Goal: Task Accomplishment & Management: Use online tool/utility

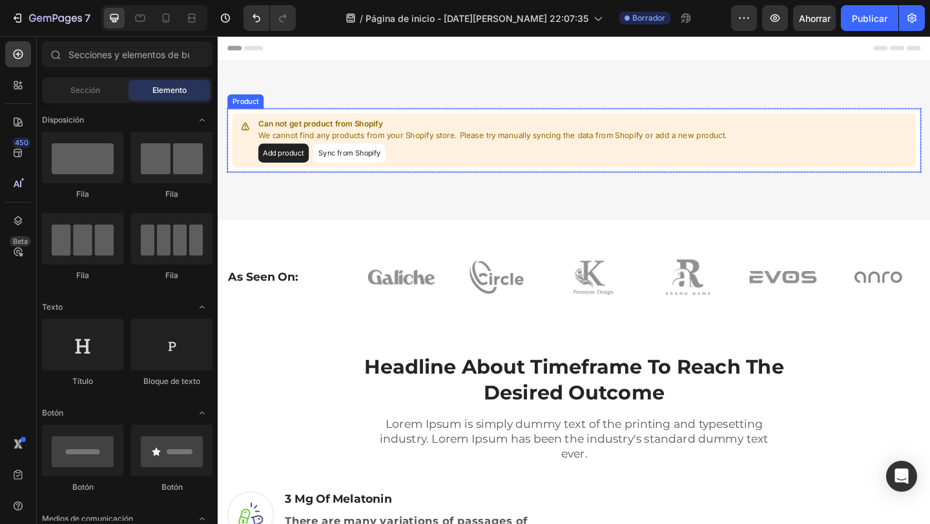
click at [294, 164] on button "Add product" at bounding box center [288, 163] width 55 height 21
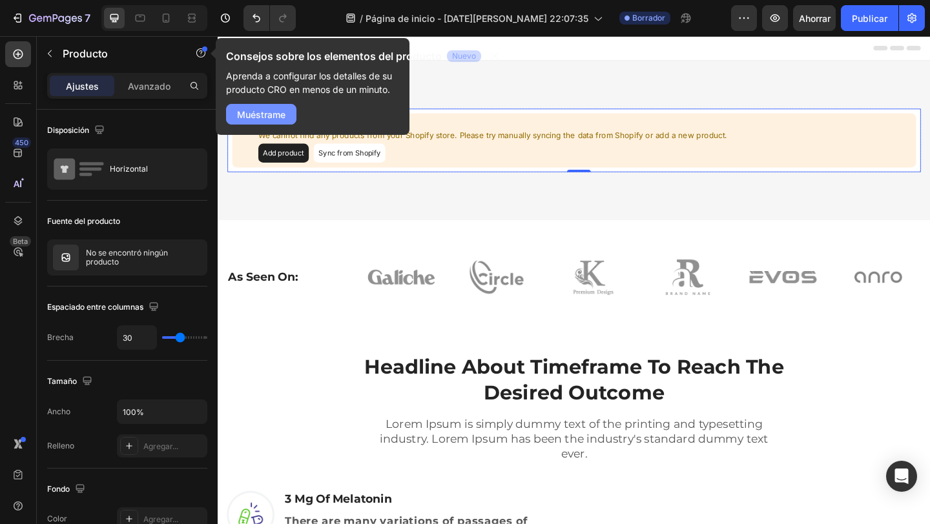
click at [250, 120] on font "Muéstrame" at bounding box center [261, 115] width 48 height 14
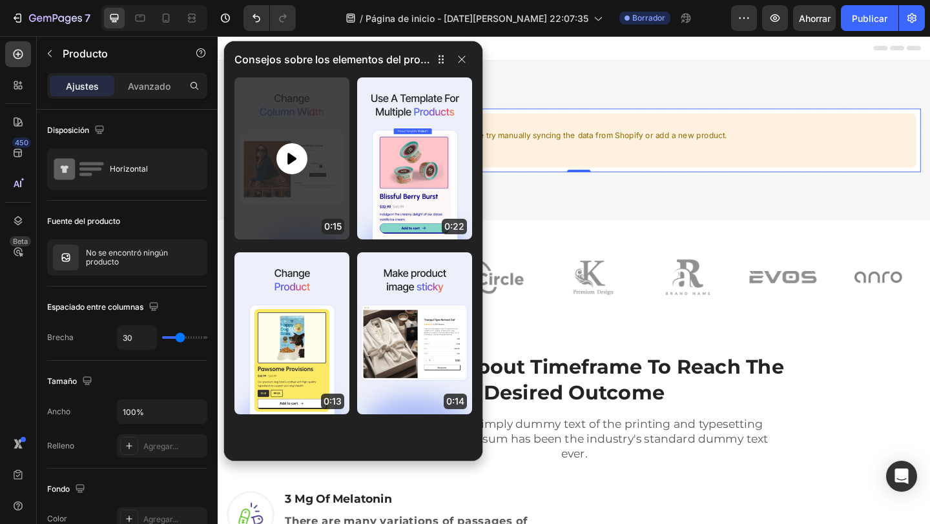
click at [292, 170] on div at bounding box center [291, 158] width 31 height 31
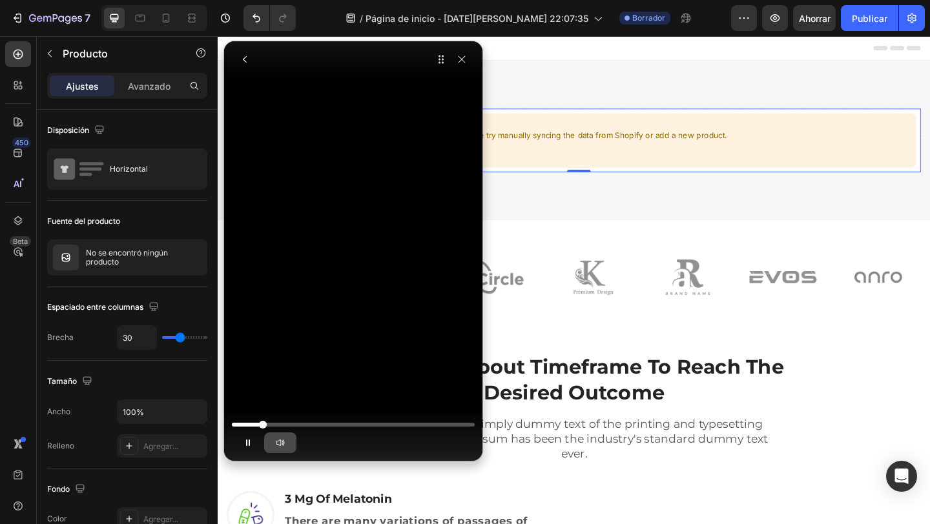
click at [285, 447] on button "button" at bounding box center [280, 443] width 32 height 21
click at [241, 443] on button "button" at bounding box center [248, 443] width 32 height 21
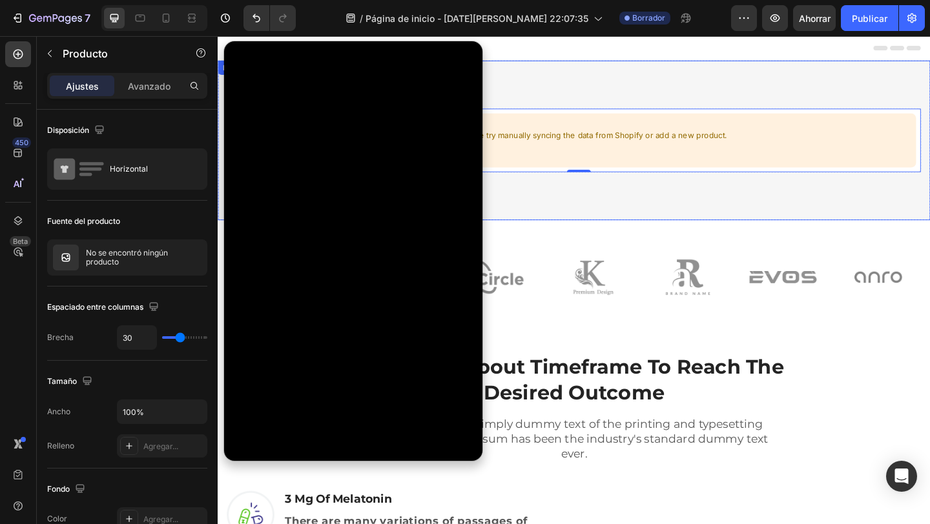
click at [899, 234] on div "Can not get product from Shopify We cannot find any products from your Shopify …" at bounding box center [605, 150] width 775 height 174
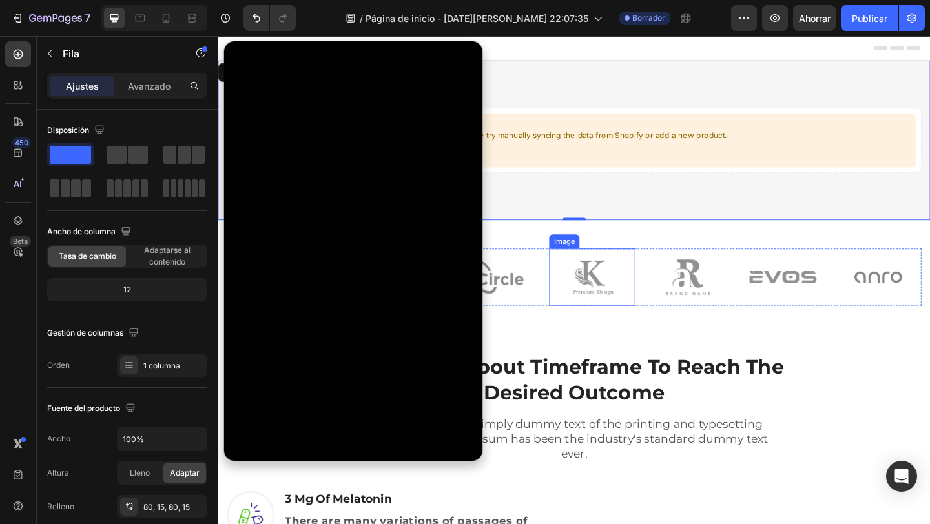
click at [587, 265] on div "Image" at bounding box center [594, 259] width 33 height 15
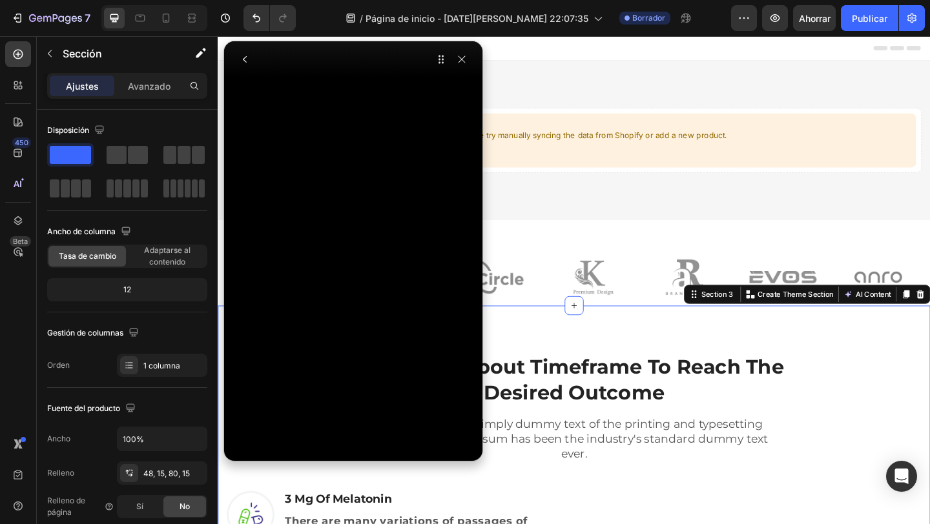
click at [256, 66] on div at bounding box center [353, 59] width 258 height 36
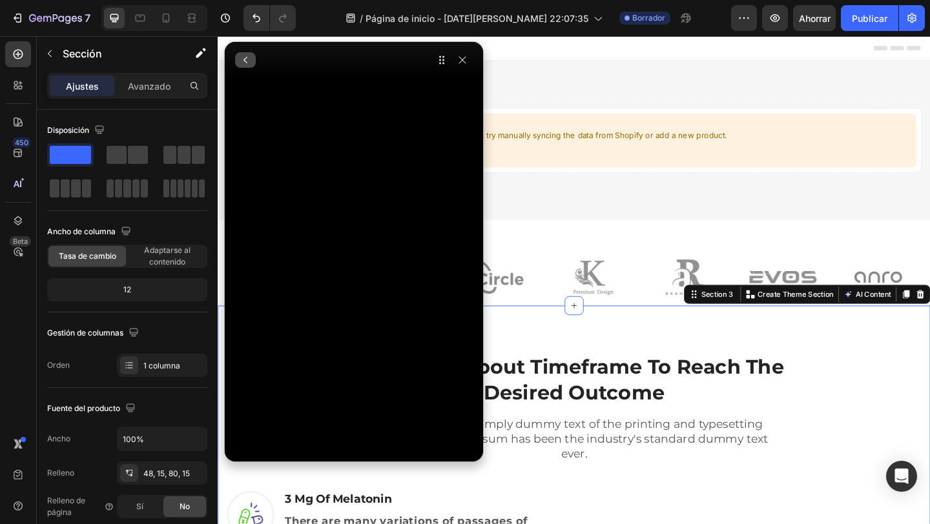
click at [244, 64] on icon "button" at bounding box center [245, 60] width 10 height 10
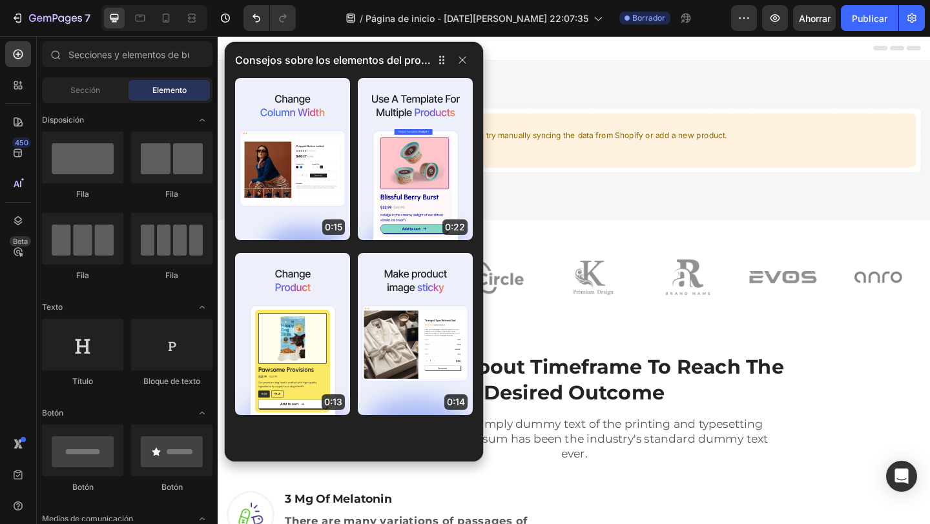
click at [571, 53] on div "Header" at bounding box center [605, 49] width 754 height 26
click at [15, 90] on icon at bounding box center [18, 85] width 13 height 13
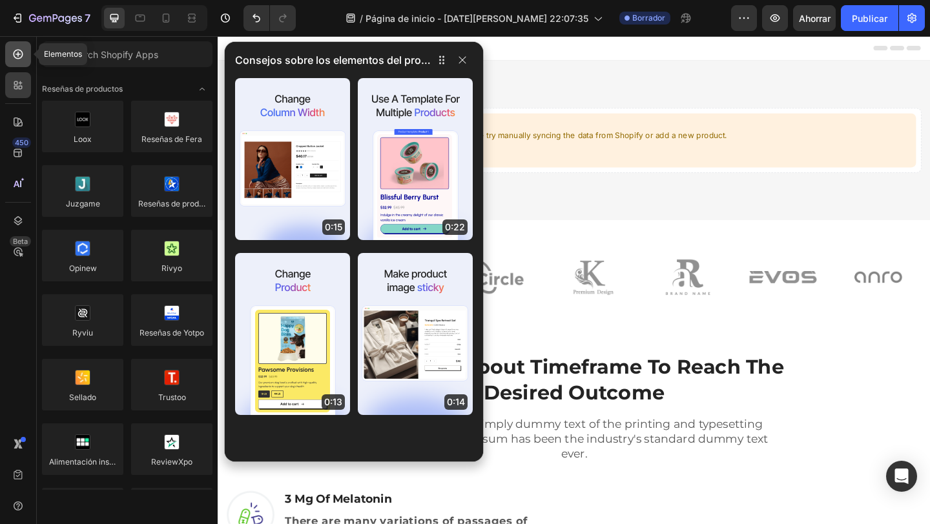
click at [25, 59] on div at bounding box center [18, 54] width 26 height 26
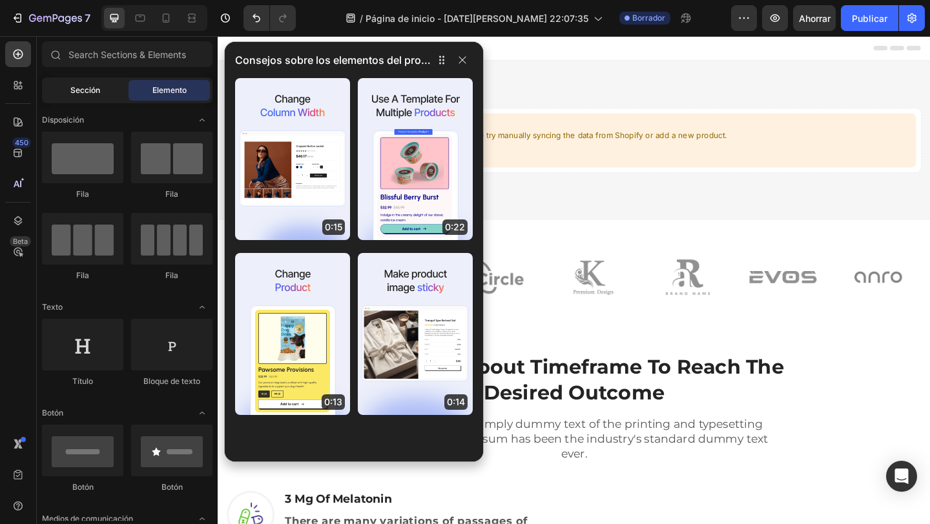
click at [101, 91] on div "Sección" at bounding box center [85, 90] width 81 height 21
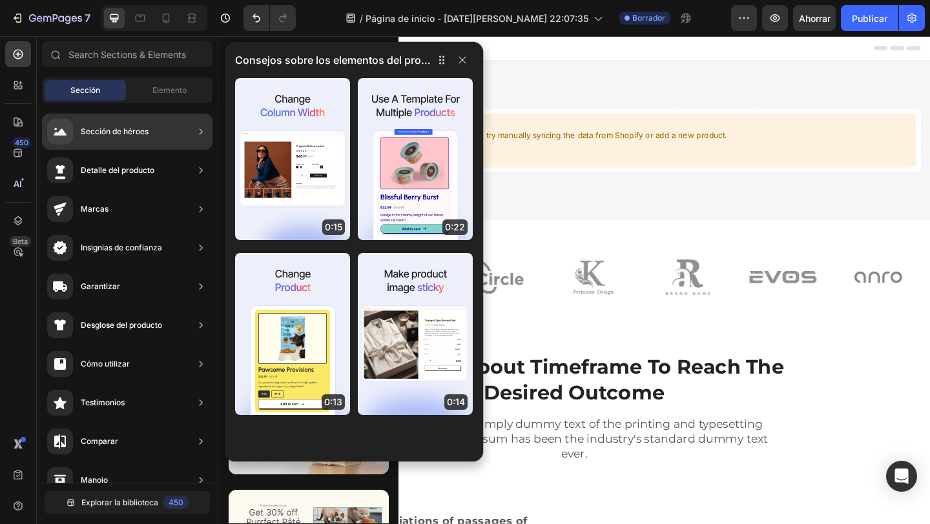
click at [123, 142] on div "Sección de héroes" at bounding box center [97, 132] width 101 height 26
click at [201, 130] on icon at bounding box center [200, 131] width 3 height 6
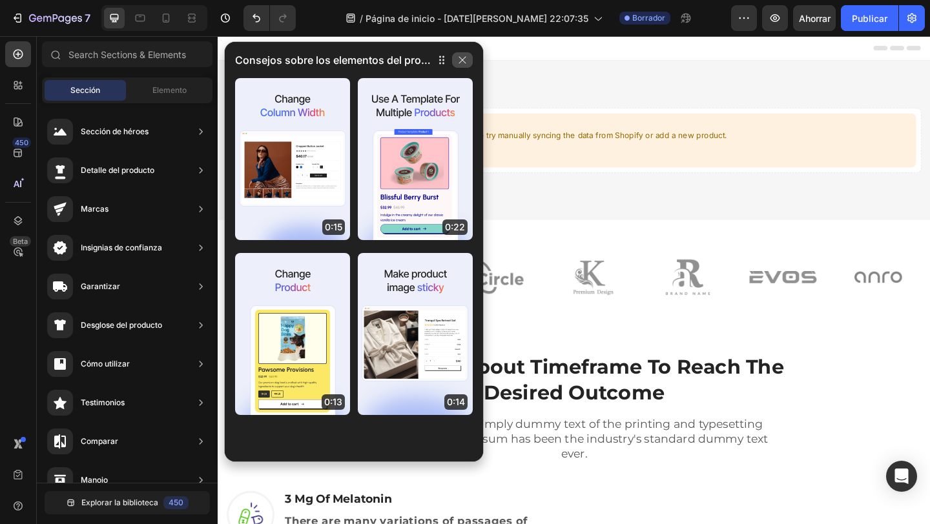
click at [462, 61] on icon "button" at bounding box center [462, 60] width 10 height 10
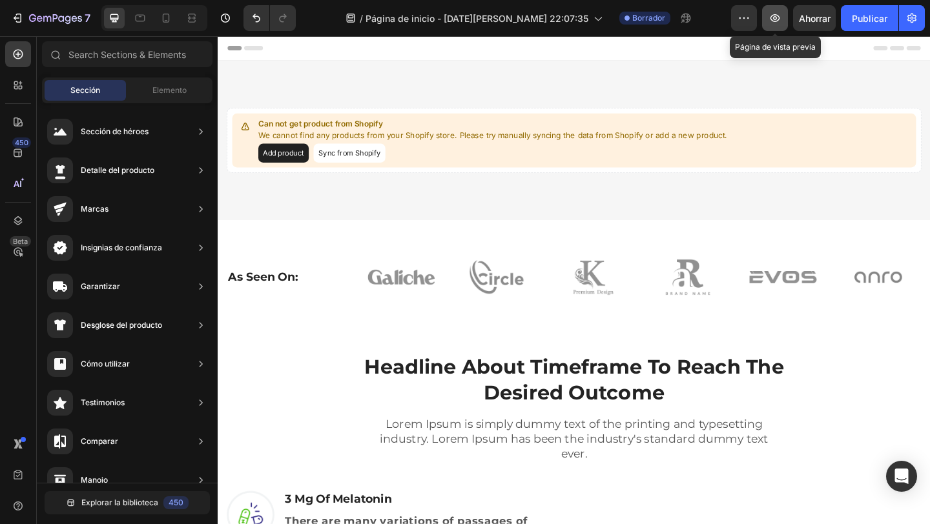
click at [781, 7] on button "button" at bounding box center [775, 18] width 26 height 26
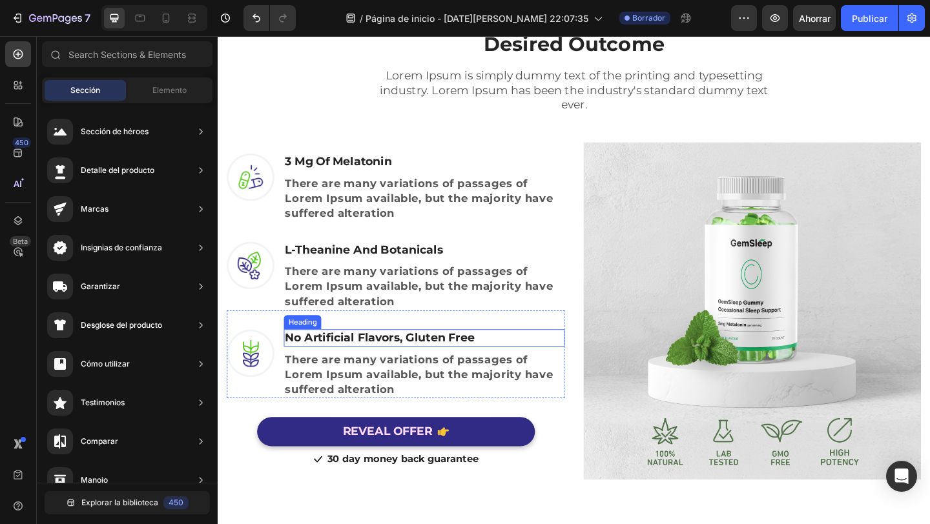
drag, startPoint x: 612, startPoint y: 161, endPoint x: 409, endPoint y: 356, distance: 281.7
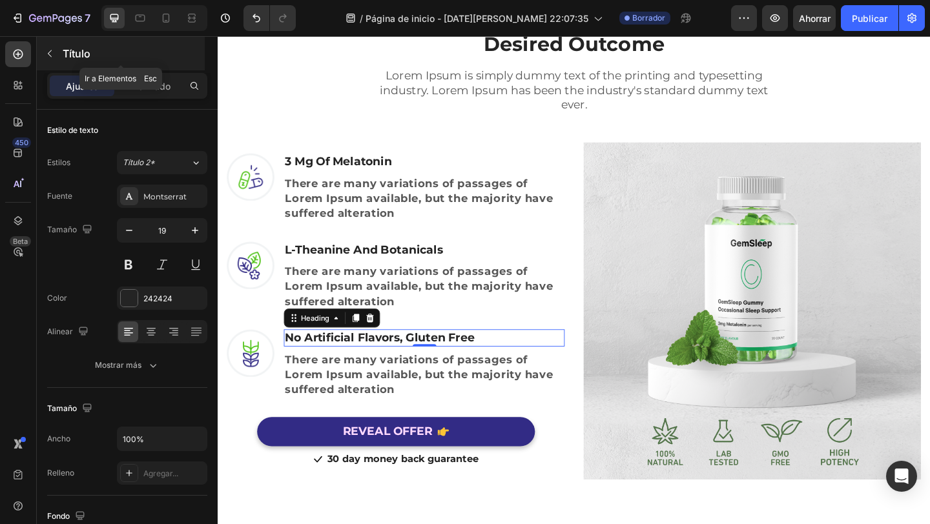
click at [56, 57] on button "button" at bounding box center [49, 53] width 21 height 21
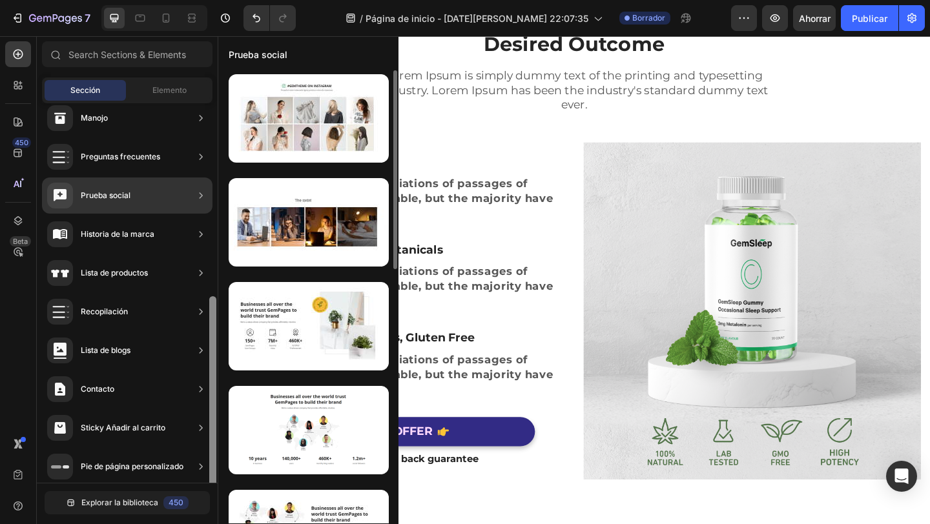
scroll to position [369, 0]
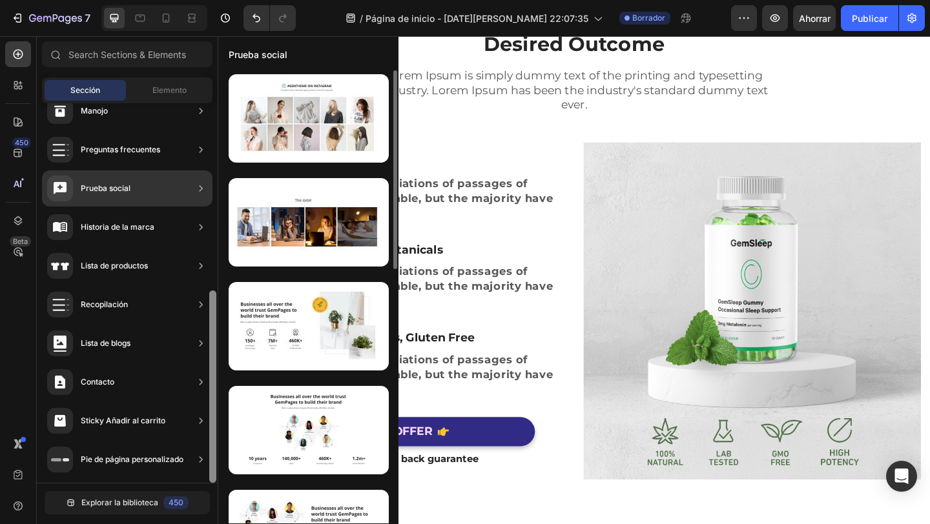
drag, startPoint x: 214, startPoint y: 356, endPoint x: 218, endPoint y: 475, distance: 119.5
click at [218, 475] on div "450 Beta Sections(18) Elementos(83) Sección Elemento Sección de héroes Detalle …" at bounding box center [109, 280] width 218 height 488
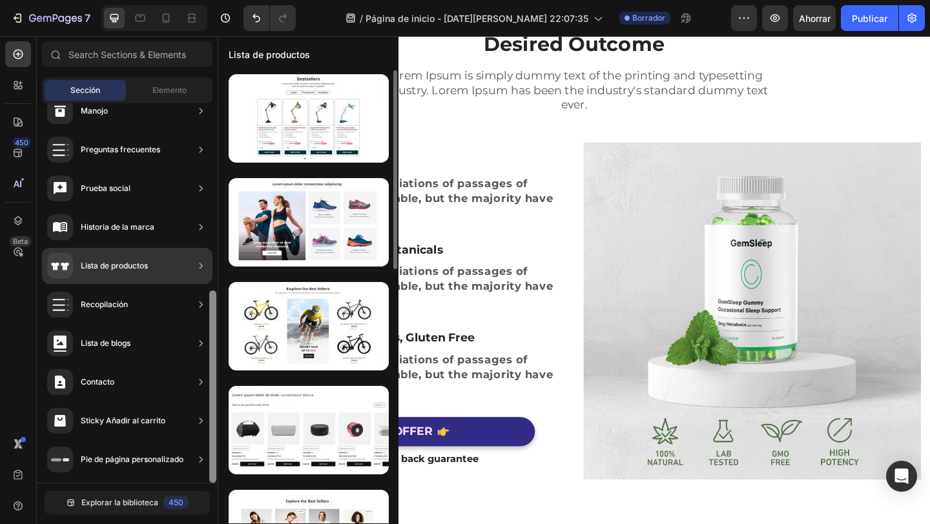
drag, startPoint x: 214, startPoint y: 300, endPoint x: 212, endPoint y: 352, distance: 52.3
click at [212, 352] on div at bounding box center [212, 387] width 7 height 192
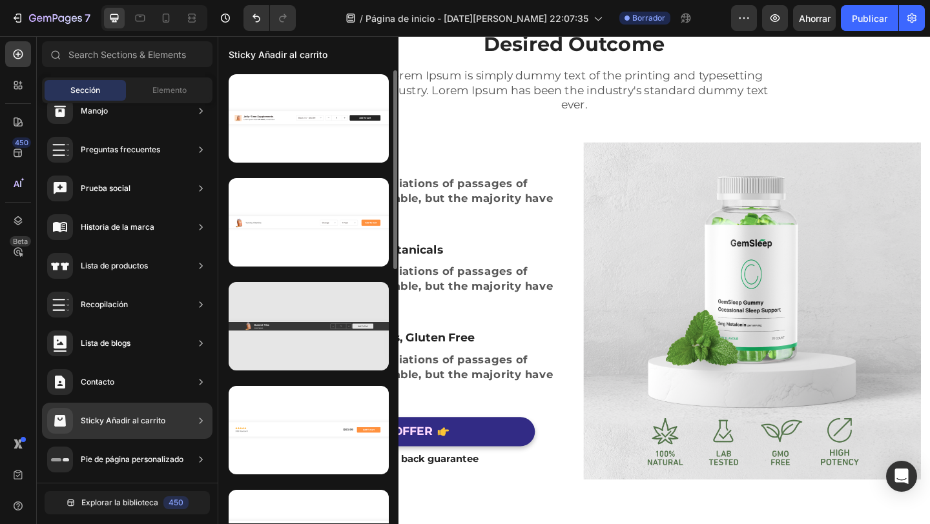
click at [287, 322] on div at bounding box center [309, 326] width 160 height 88
click at [294, 331] on div at bounding box center [309, 326] width 160 height 88
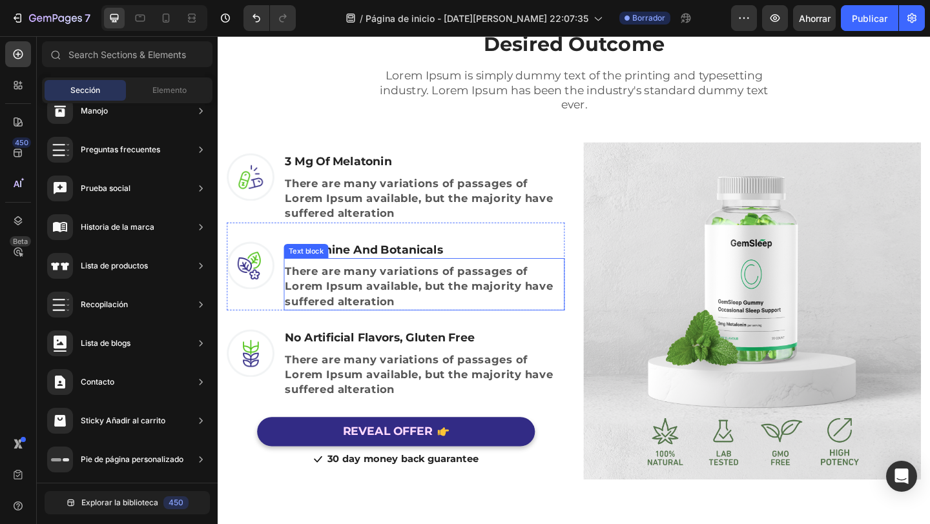
click at [567, 283] on div "There are many variations of passages of Lorem Ipsum available, but the majorit…" at bounding box center [441, 309] width 305 height 52
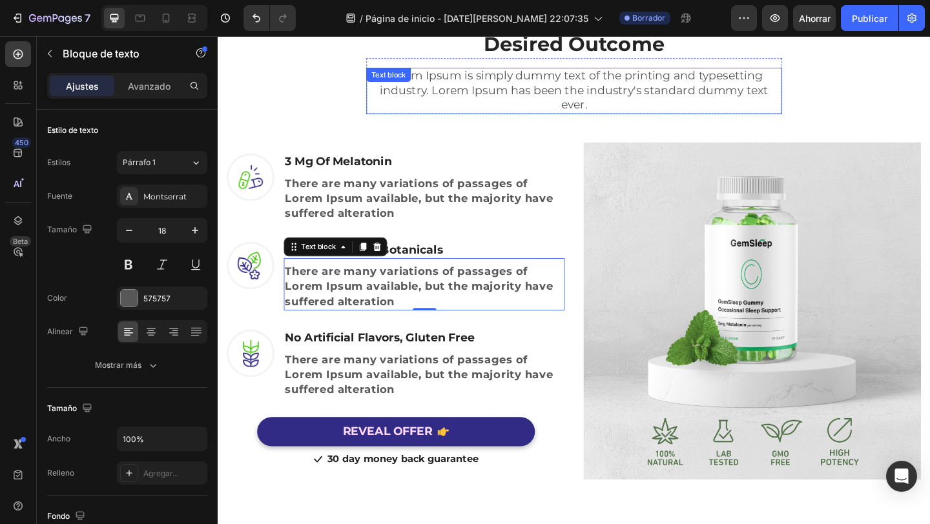
click at [469, 104] on p "Lorem Ipsum is simply dummy text of the printing and typesetting industry. Lore…" at bounding box center [604, 96] width 449 height 48
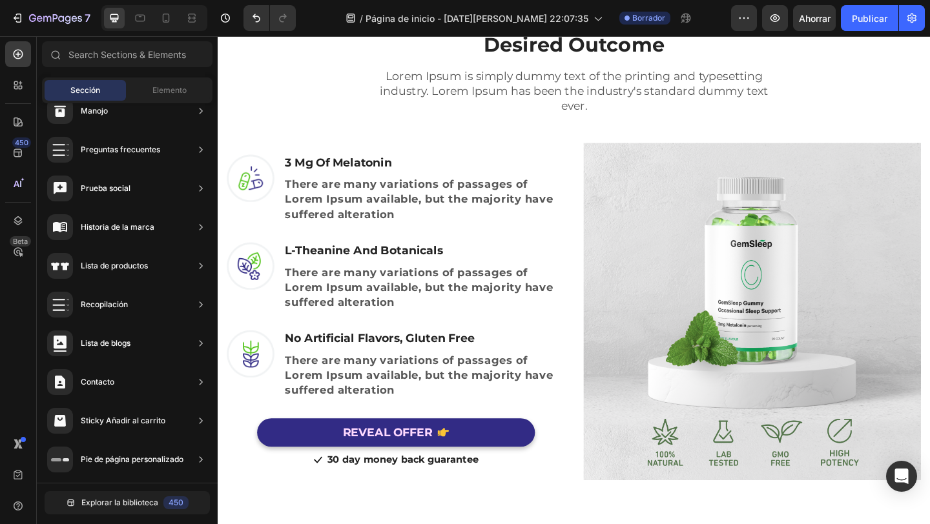
scroll to position [0, 0]
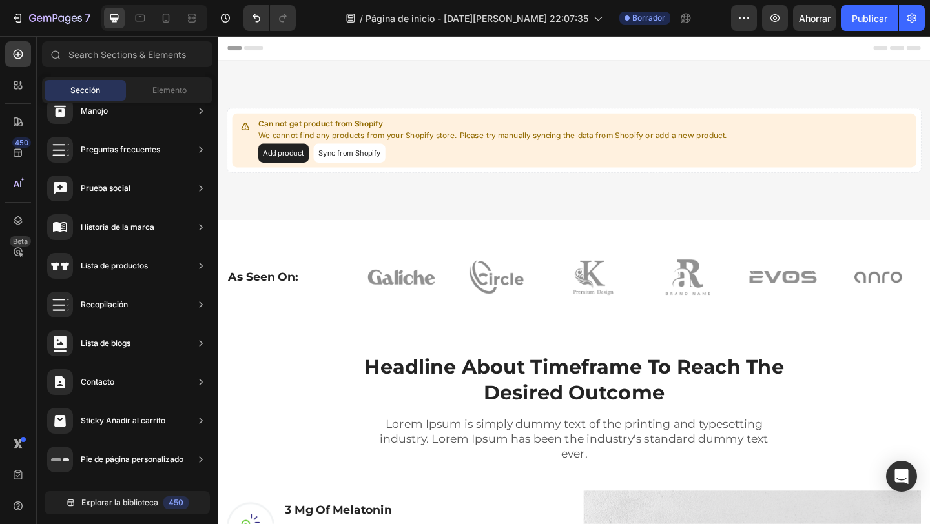
drag, startPoint x: 992, startPoint y: 113, endPoint x: 972, endPoint y: 17, distance: 97.5
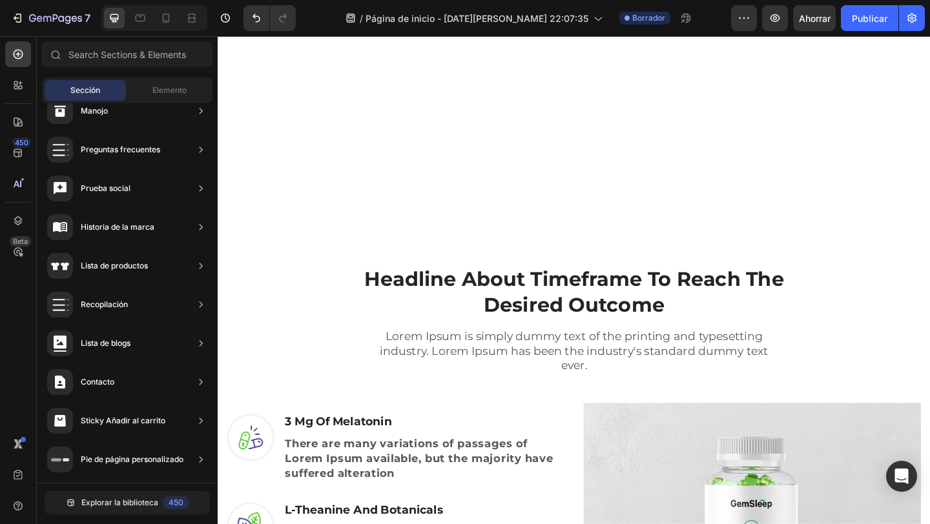
scroll to position [1969, 0]
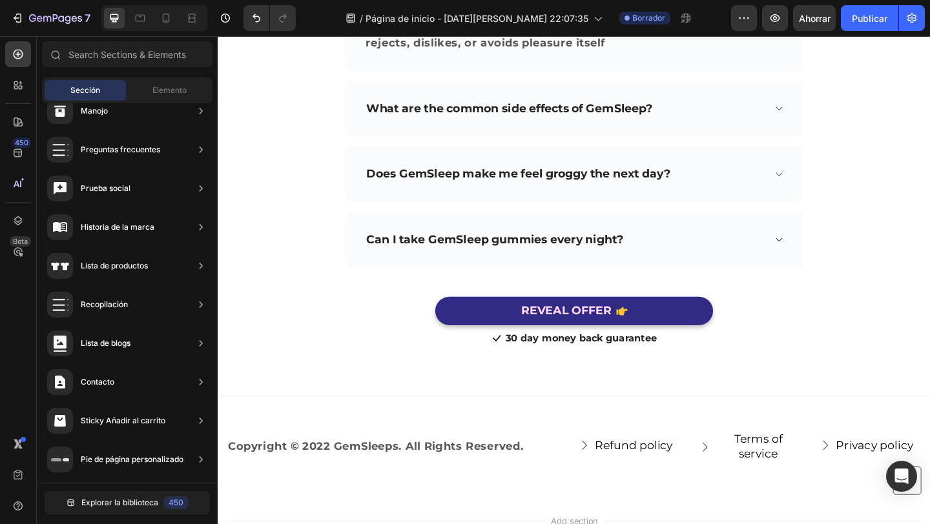
drag, startPoint x: 992, startPoint y: 59, endPoint x: 964, endPoint y: 562, distance: 503.0
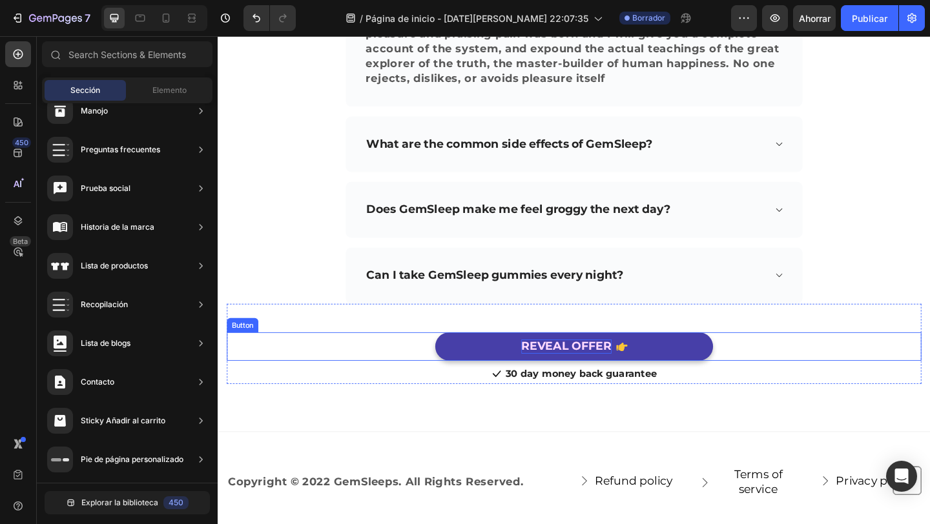
click at [561, 366] on div "REVEAL OFFER" at bounding box center [596, 374] width 98 height 16
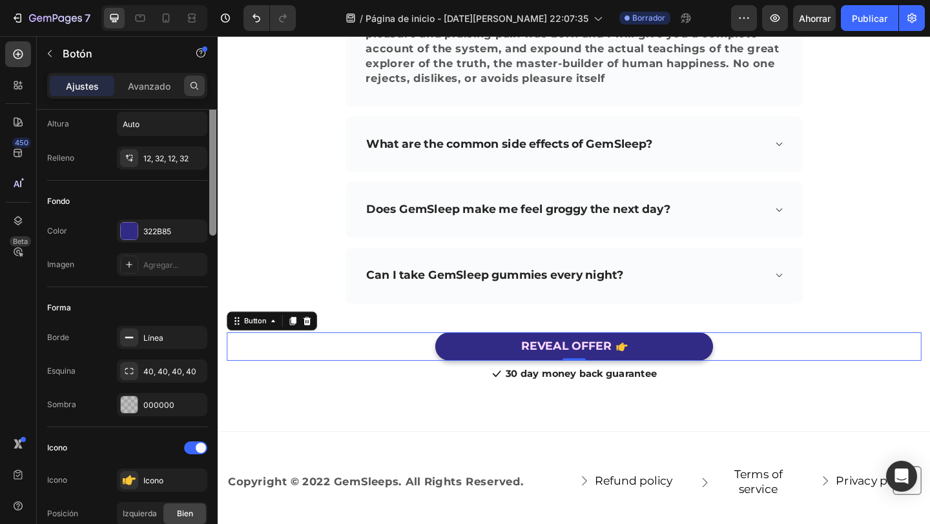
scroll to position [0, 0]
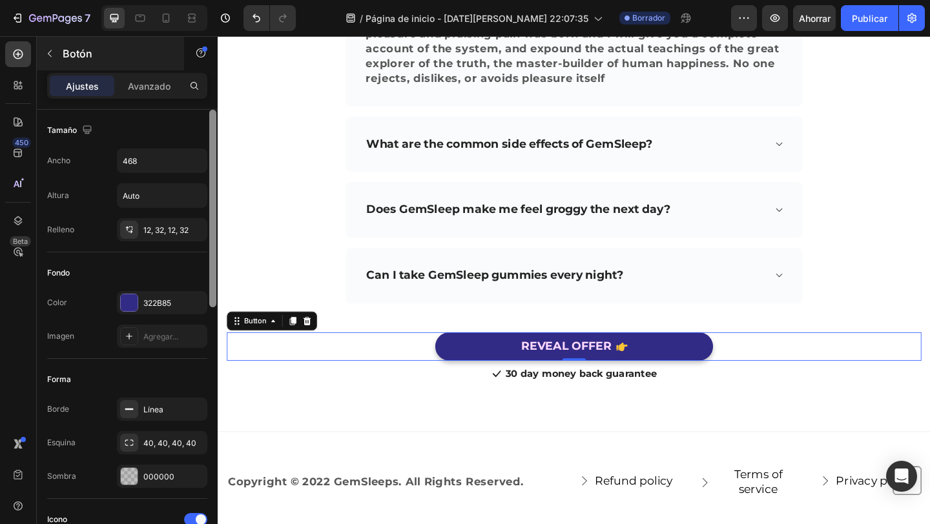
drag, startPoint x: 216, startPoint y: 159, endPoint x: 177, endPoint y: 67, distance: 99.5
click at [183, 74] on div "Ajustes Avanzado Tamaño Ancho 468 Altura Auto Relleno 12, 32, 12, 32 Fondo Colo…" at bounding box center [127, 317] width 181 height 488
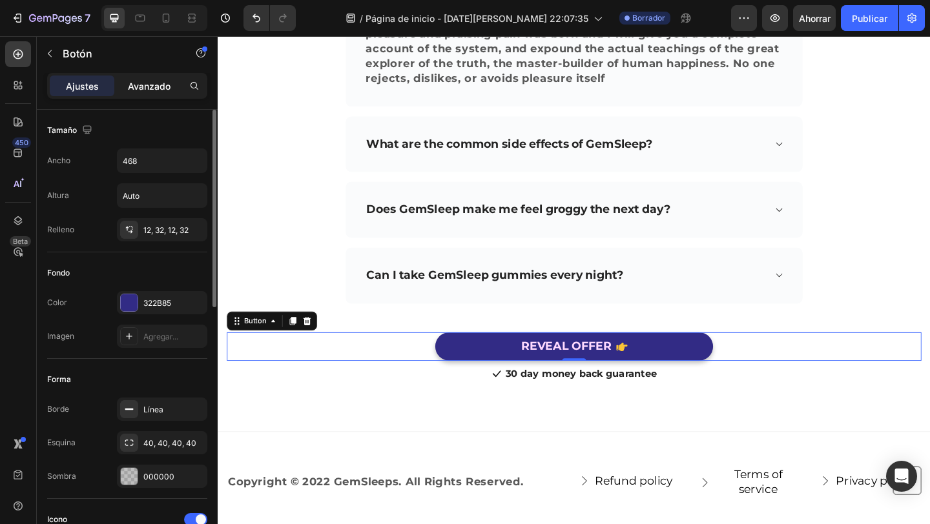
click at [148, 91] on font "Avanzado" at bounding box center [149, 86] width 43 height 11
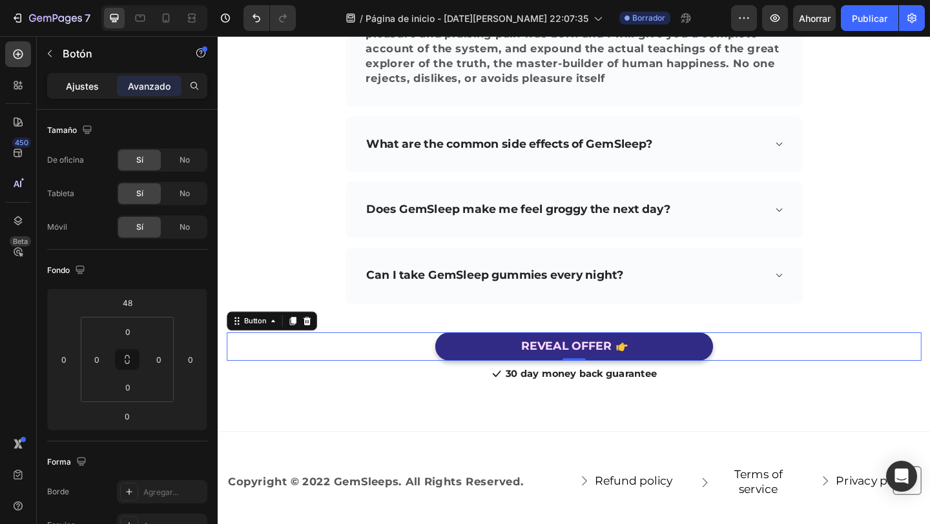
click at [88, 85] on font "Ajustes" at bounding box center [82, 86] width 33 height 11
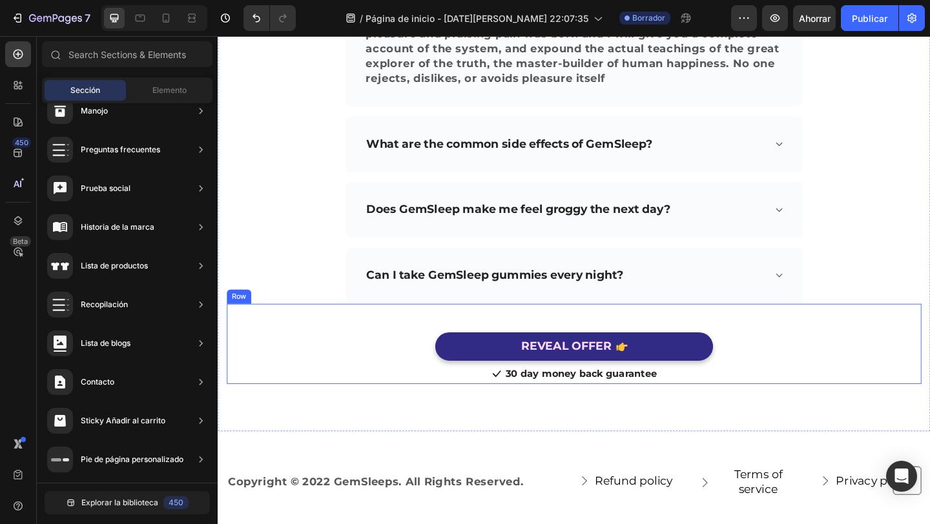
drag, startPoint x: 990, startPoint y: 484, endPoint x: 992, endPoint y: 405, distance: 78.8
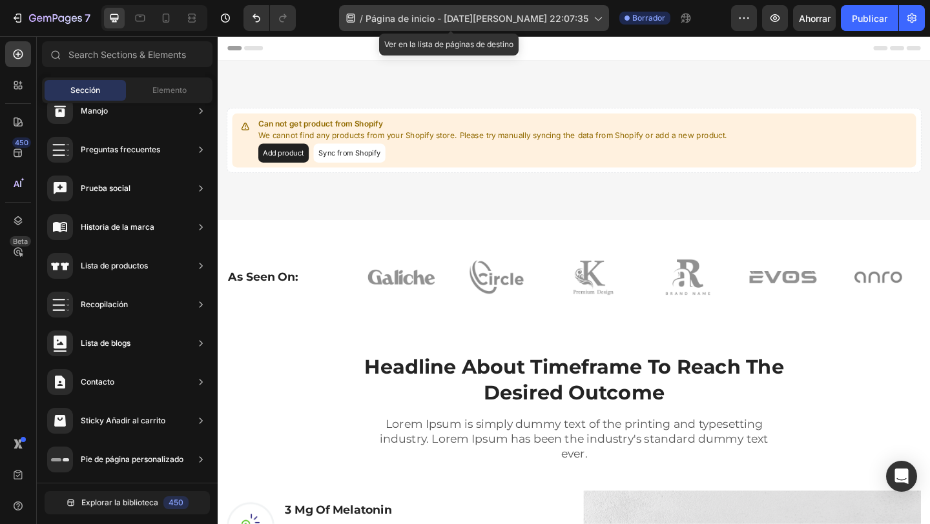
click at [439, 16] on font "Página de inicio - [DATE][PERSON_NAME] 22:07:35" at bounding box center [476, 18] width 223 height 11
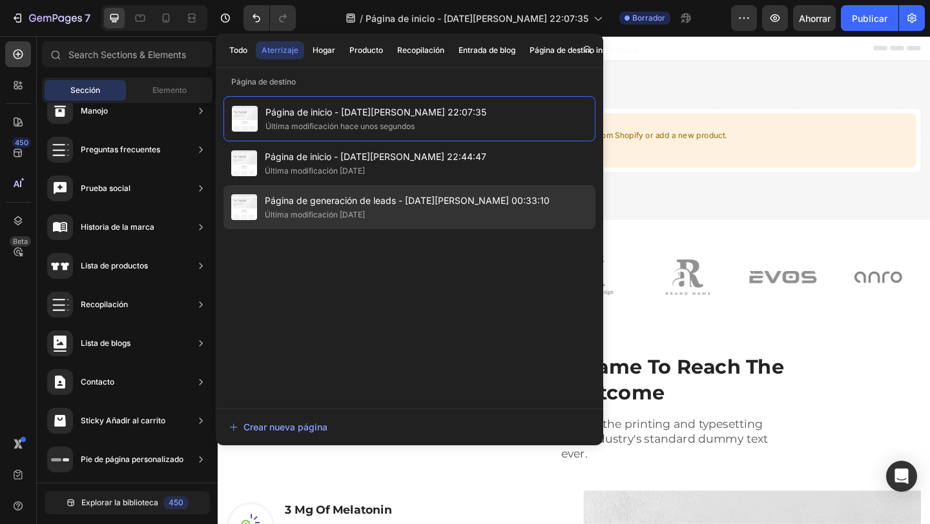
click at [431, 206] on span "Página de generación de leads - [DATE][PERSON_NAME] 00:33:10" at bounding box center [407, 200] width 285 height 15
